Goal: Transaction & Acquisition: Purchase product/service

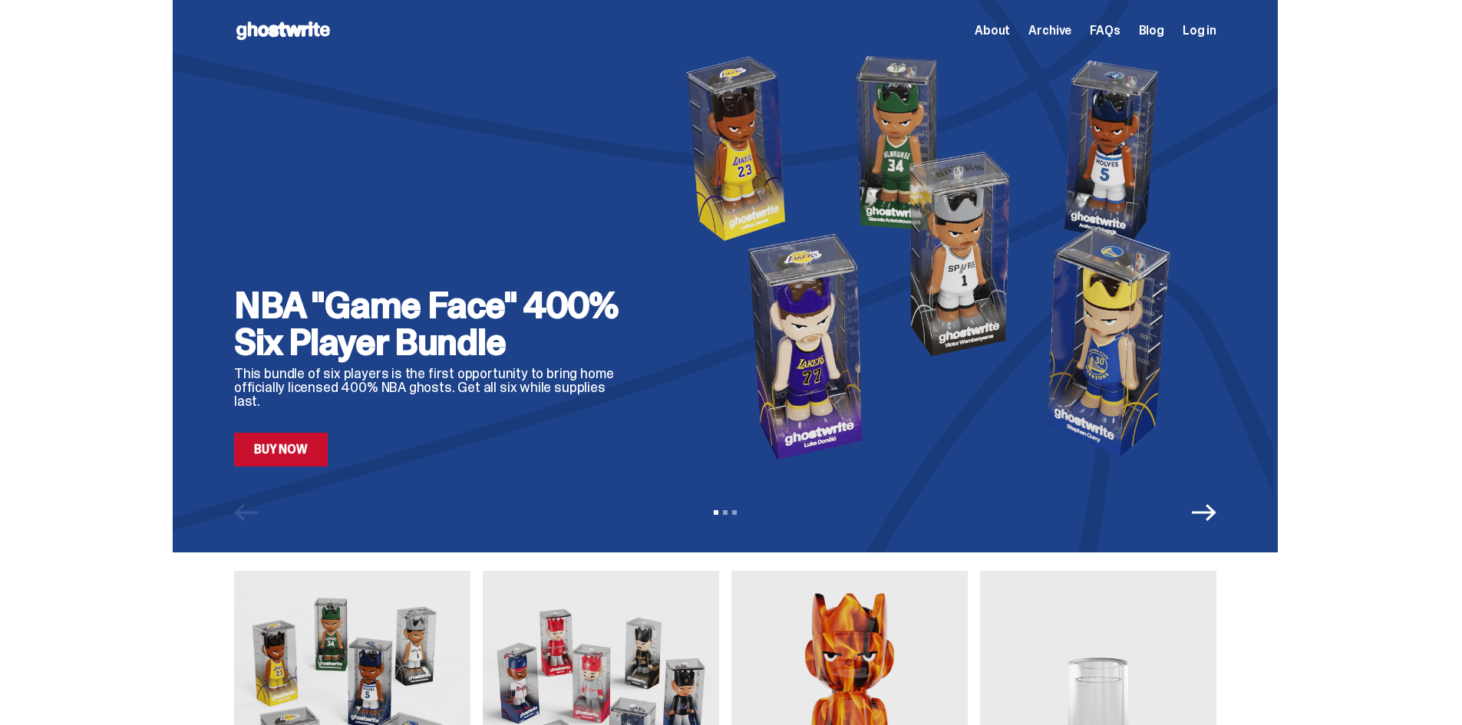
click at [1057, 26] on span "Archive" at bounding box center [1049, 31] width 43 height 12
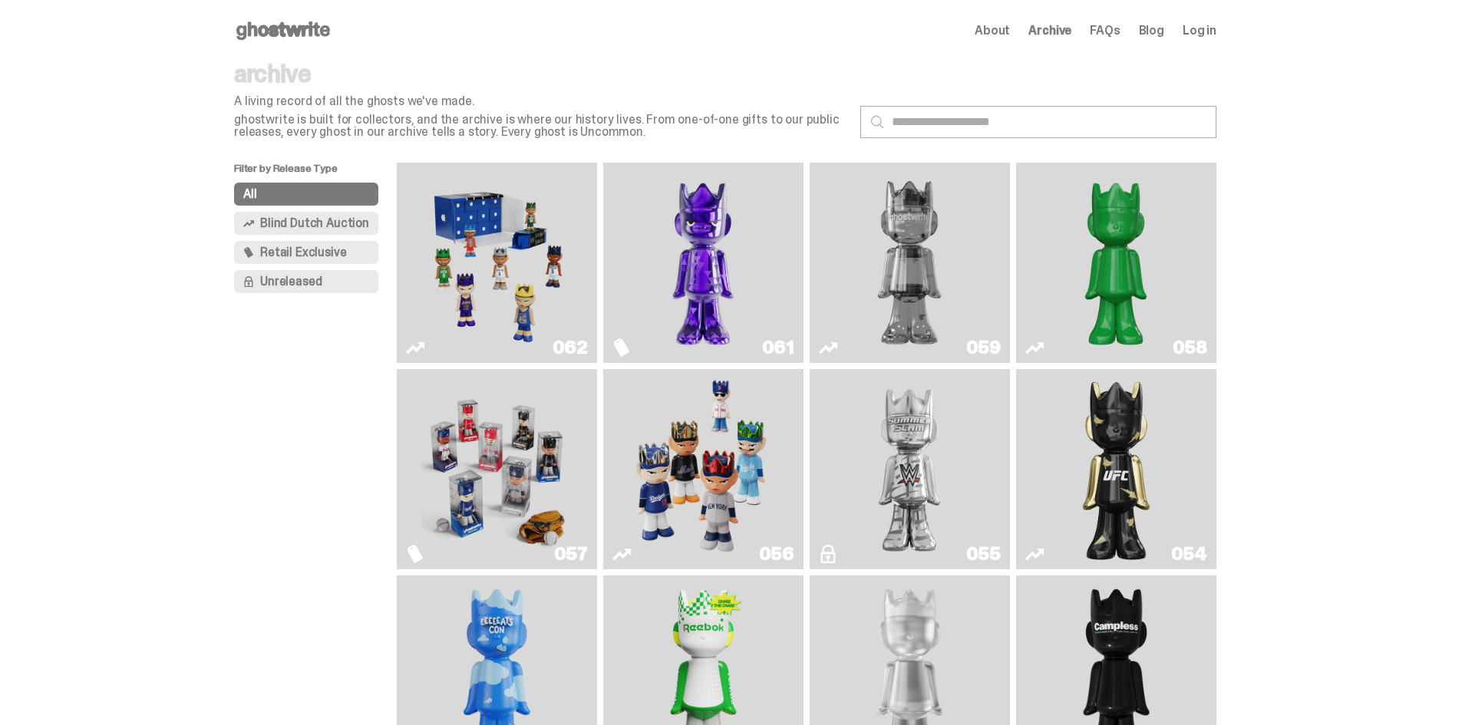
click at [523, 271] on img "Game Face (2025)" at bounding box center [496, 263] width 150 height 188
click at [638, 460] on img "Game Face (2025)" at bounding box center [703, 469] width 150 height 188
